Goal: Information Seeking & Learning: Understand process/instructions

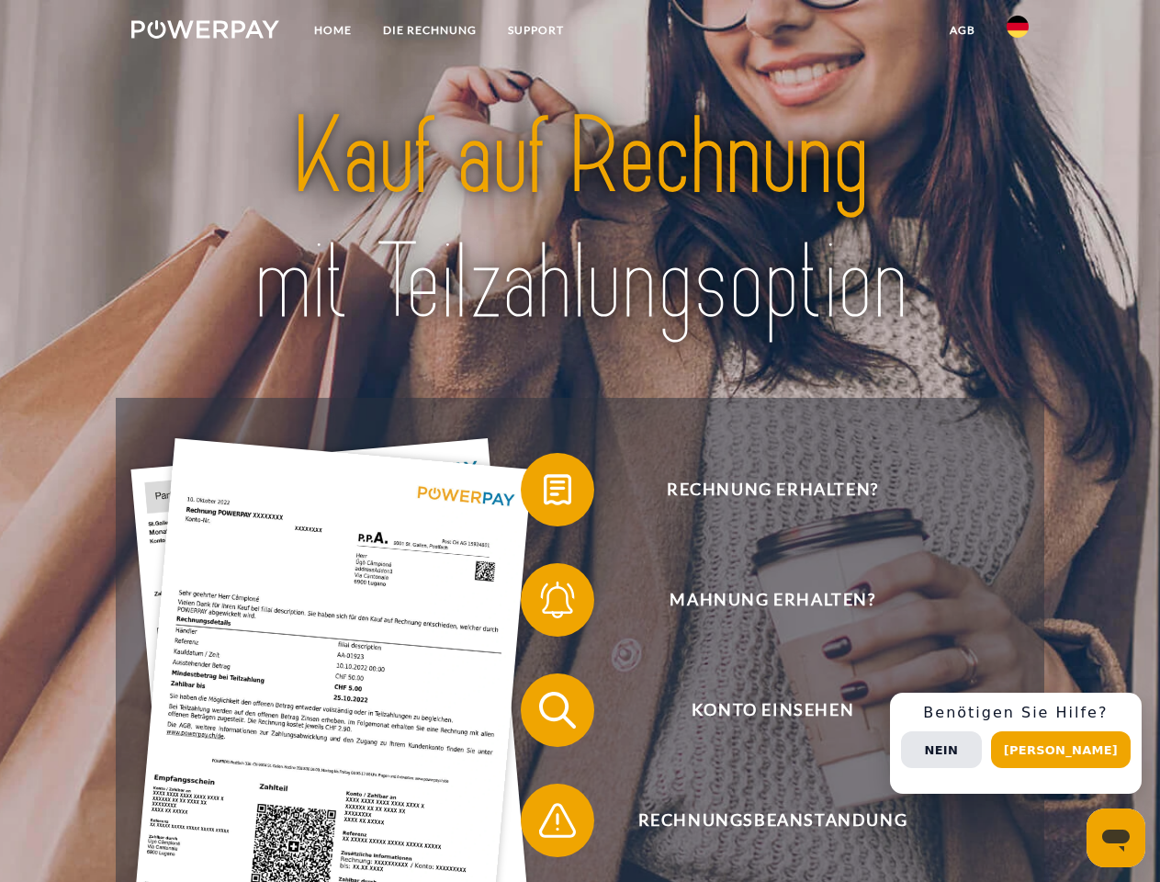
click at [205, 32] on img at bounding box center [205, 29] width 148 height 18
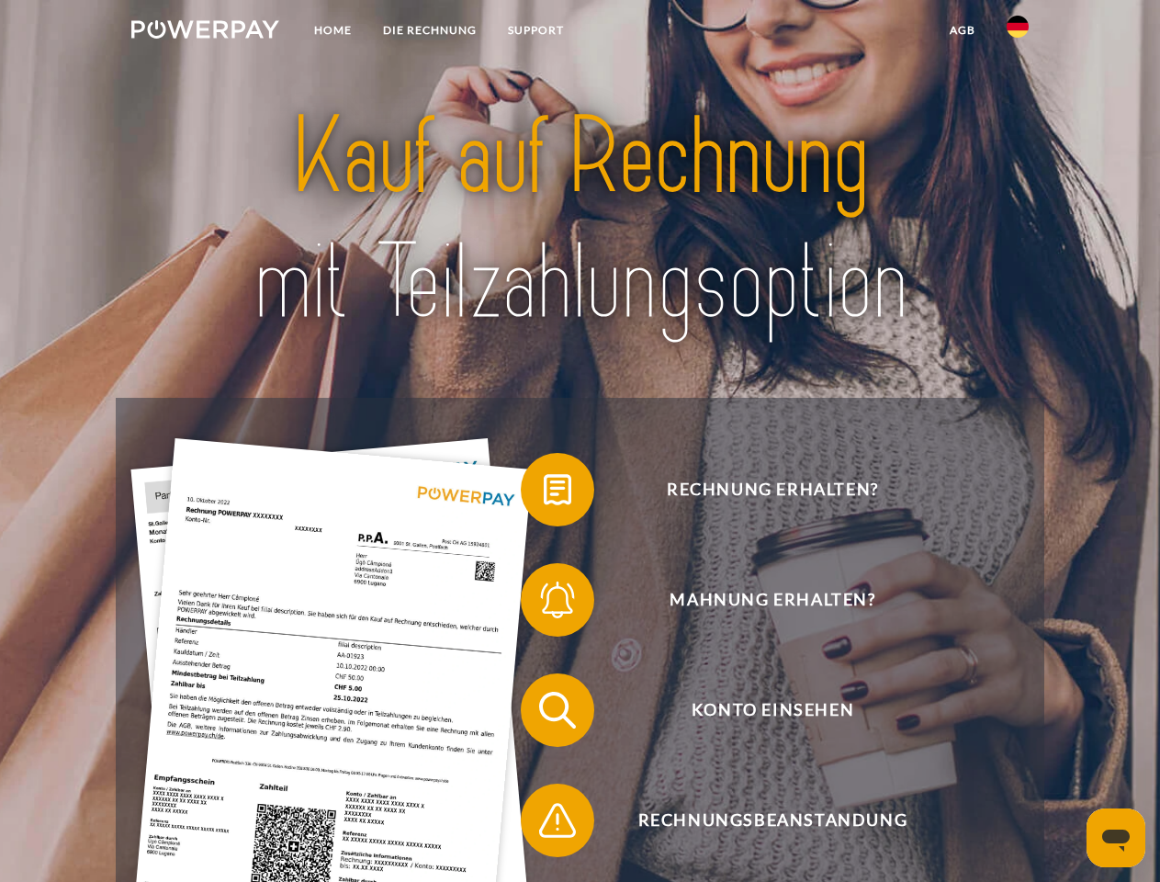
click at [1018, 32] on img at bounding box center [1018, 27] width 22 height 22
click at [962, 30] on link "agb" at bounding box center [962, 30] width 57 height 33
click at [544, 493] on span at bounding box center [530, 490] width 92 height 92
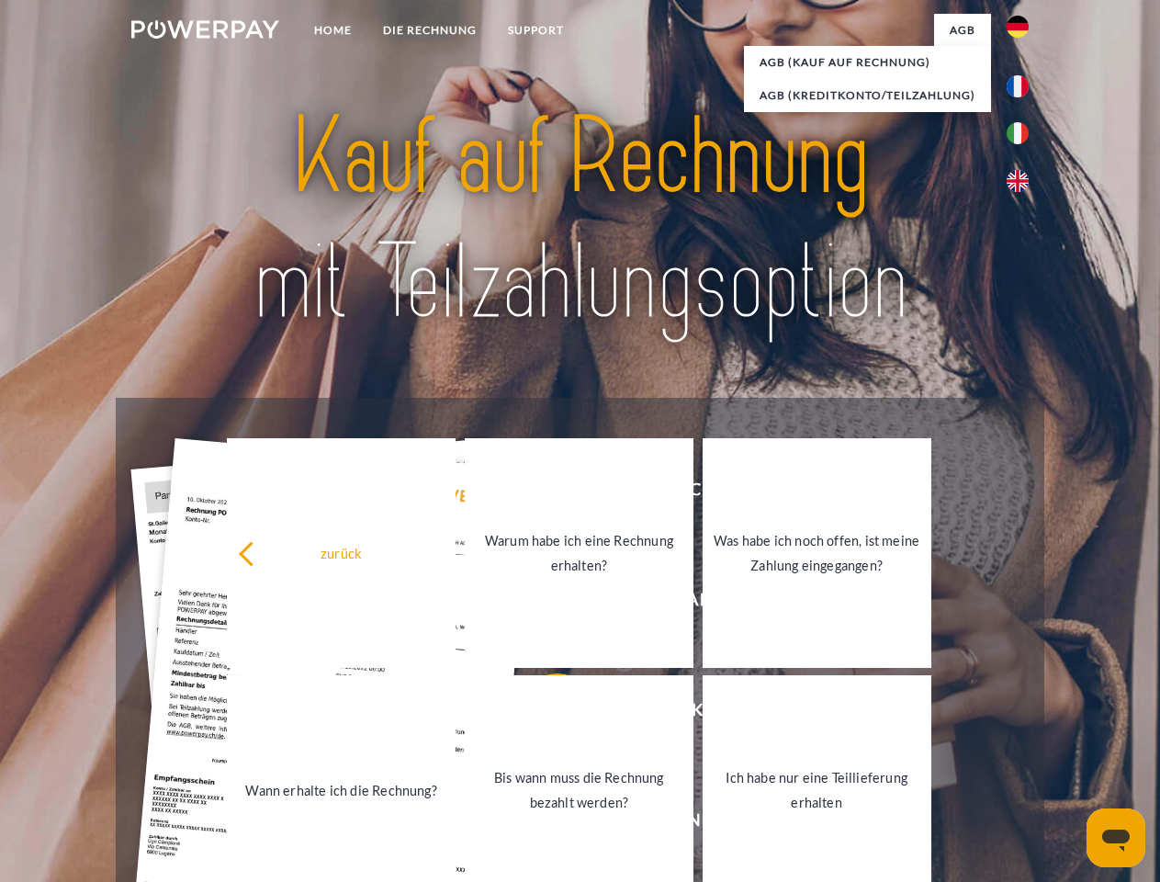
click at [544, 714] on link "Bis wann muss die Rechnung bezahlt werden?" at bounding box center [579, 790] width 229 height 230
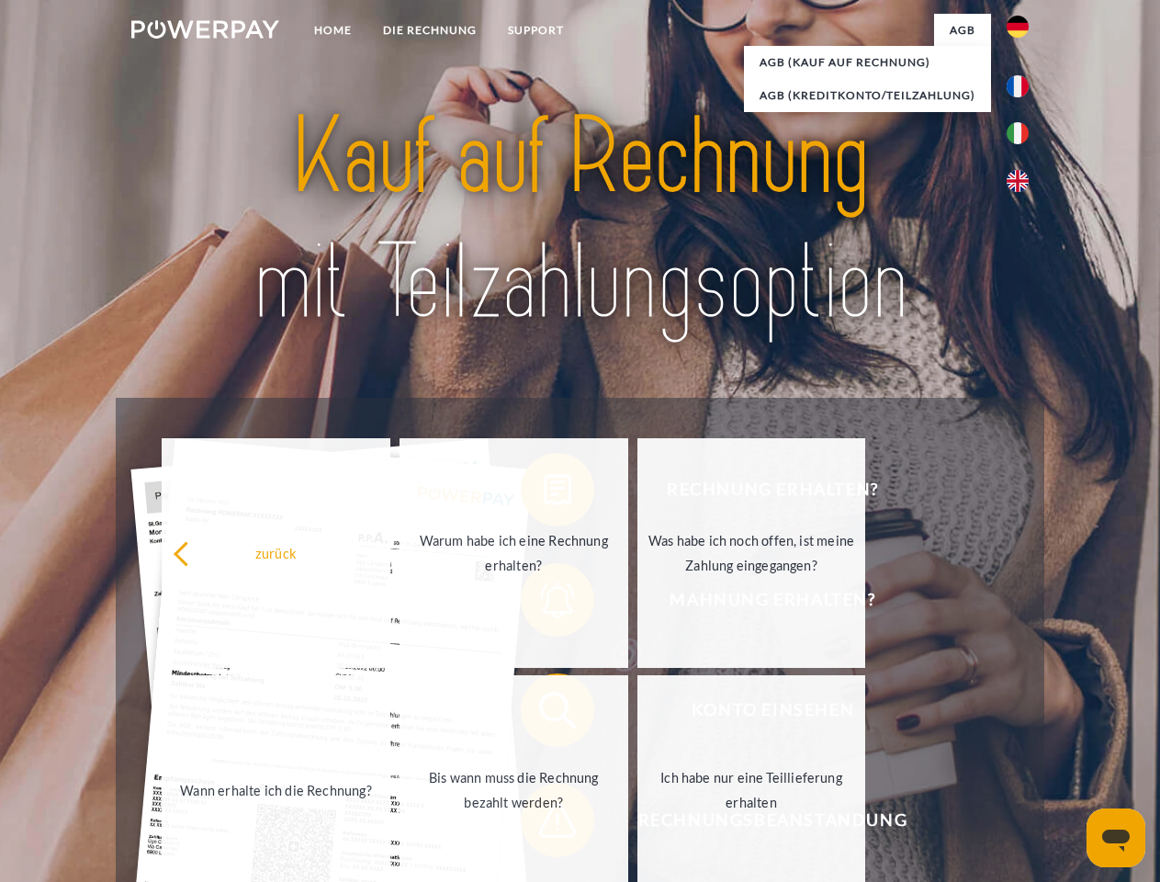
click at [544, 824] on span at bounding box center [530, 820] width 92 height 92
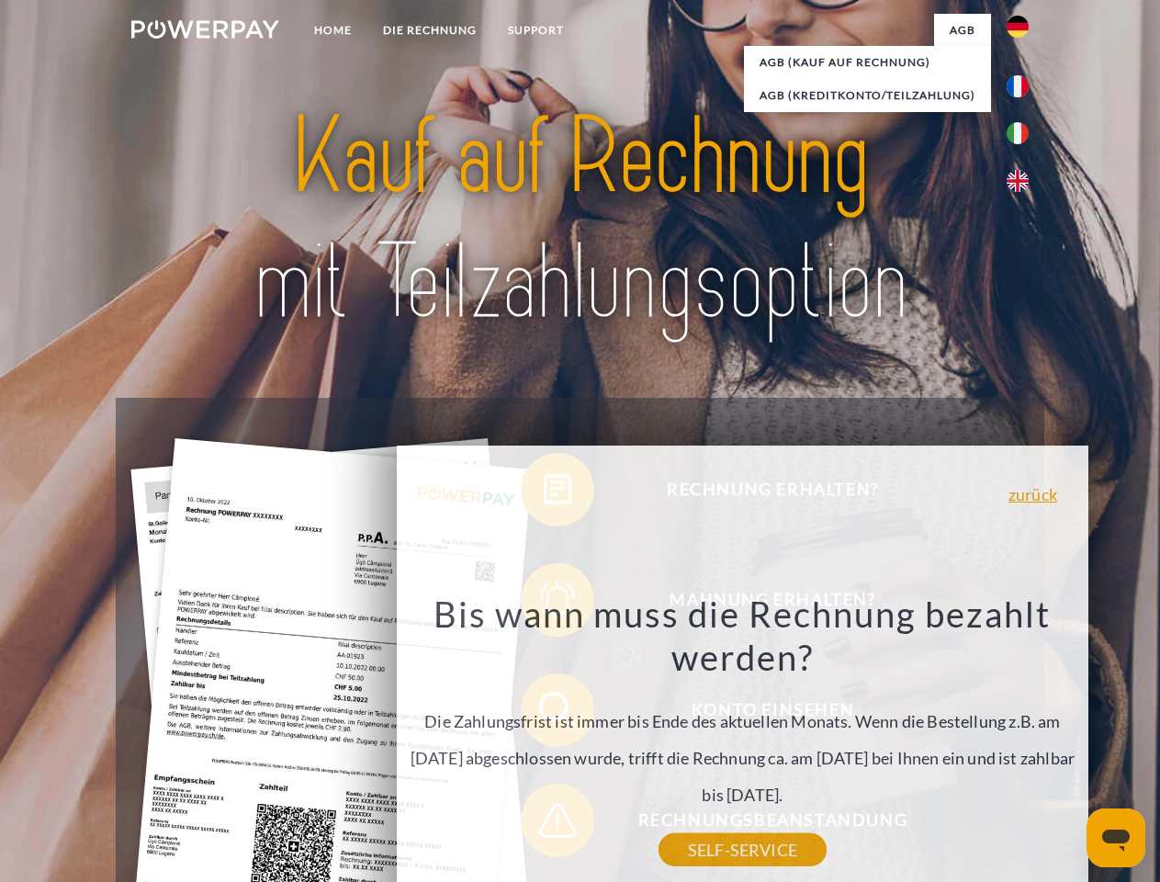
click at [1022, 743] on div "Rechnung erhalten? Mahnung erhalten? Konto einsehen" at bounding box center [580, 765] width 928 height 735
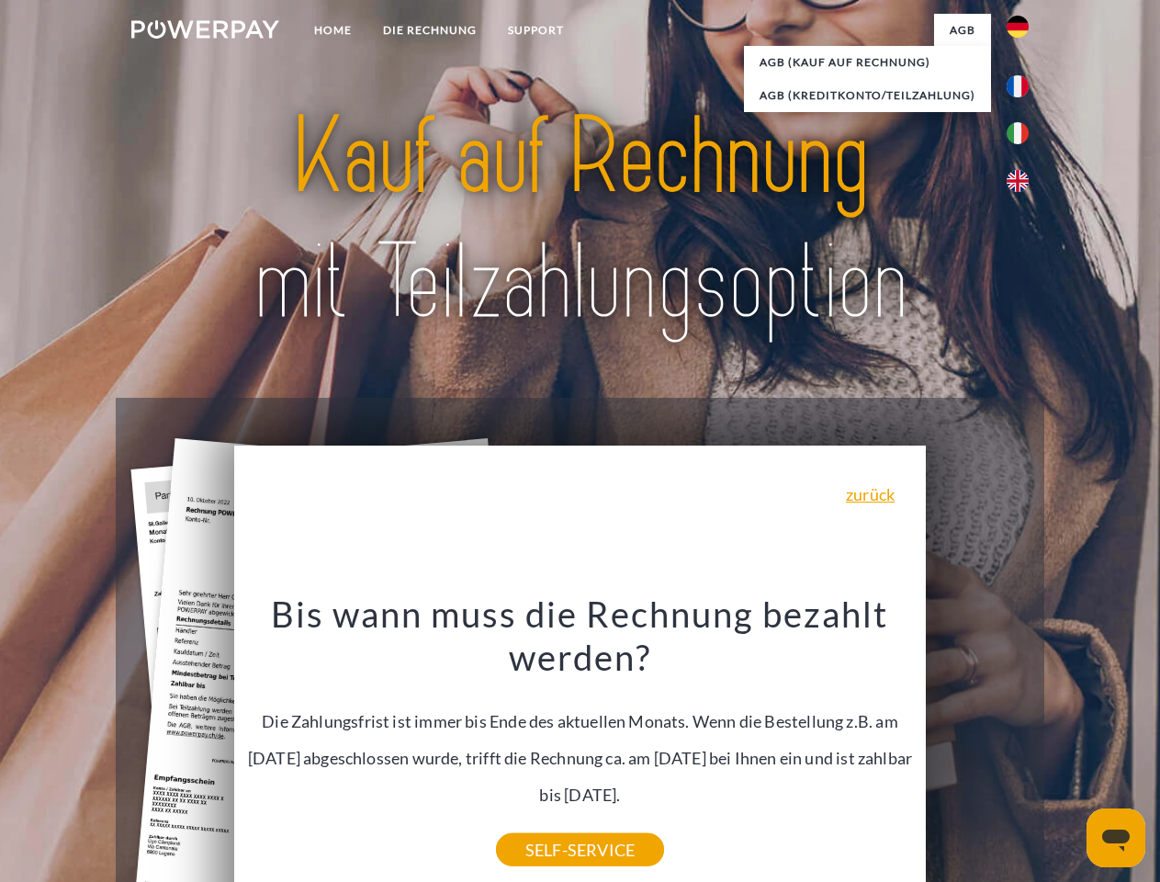
click at [977, 747] on span "Konto einsehen" at bounding box center [772, 709] width 450 height 73
click at [1067, 749] on header "Home DIE RECHNUNG SUPPORT" at bounding box center [580, 634] width 1160 height 1268
